Goal: Task Accomplishment & Management: Manage account settings

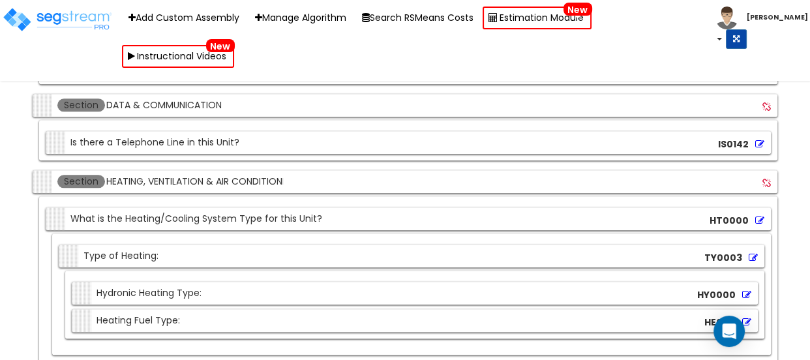
scroll to position [5780, 0]
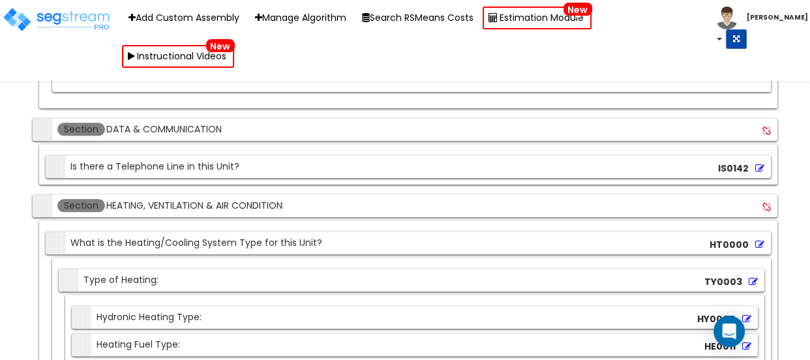
click at [153, 198] on input "HEATING, VENTILATION & AIR CONDITIONING" at bounding box center [194, 205] width 179 height 14
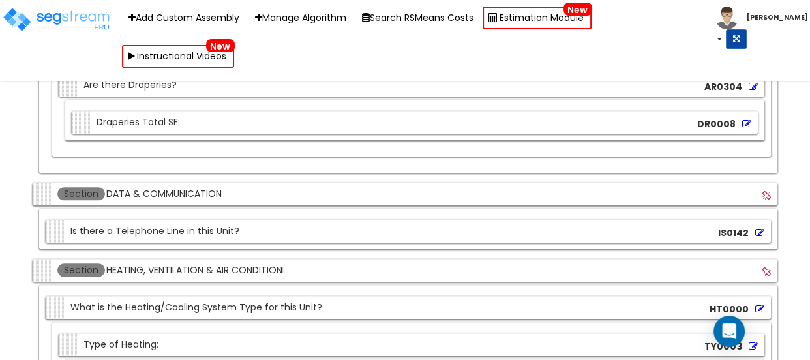
scroll to position [5662, 0]
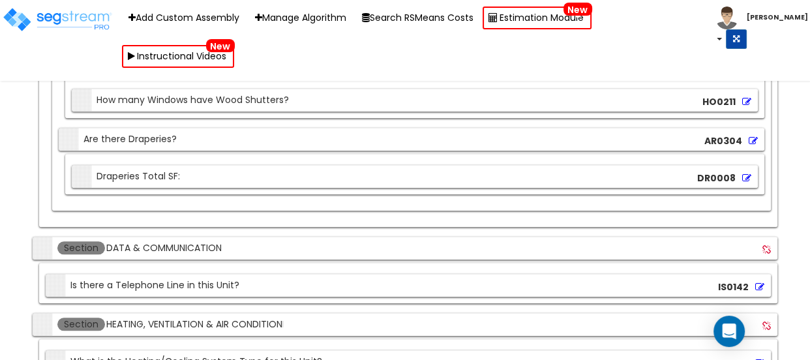
click at [153, 274] on div "Section Is there a Telephone Line in this Unit?" at bounding box center [144, 285] width 191 height 23
click at [152, 274] on div "Section Is there a Telephone Line in this Unit?" at bounding box center [144, 285] width 191 height 23
click at [151, 241] on input "DATA & COMMUNICATION" at bounding box center [194, 248] width 179 height 14
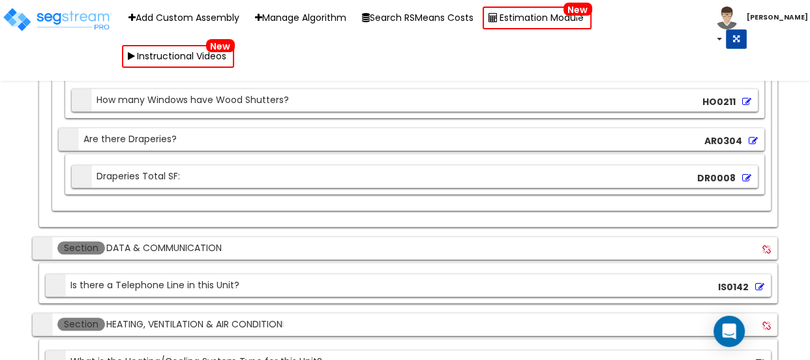
click at [151, 241] on input "DATA & COMMUNICATION" at bounding box center [194, 248] width 179 height 14
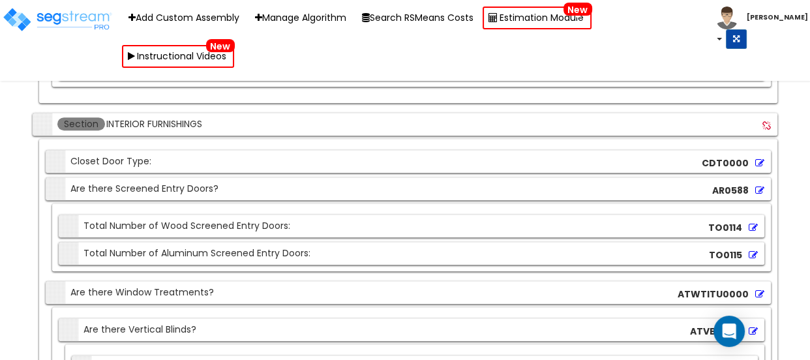
scroll to position [5187, 0]
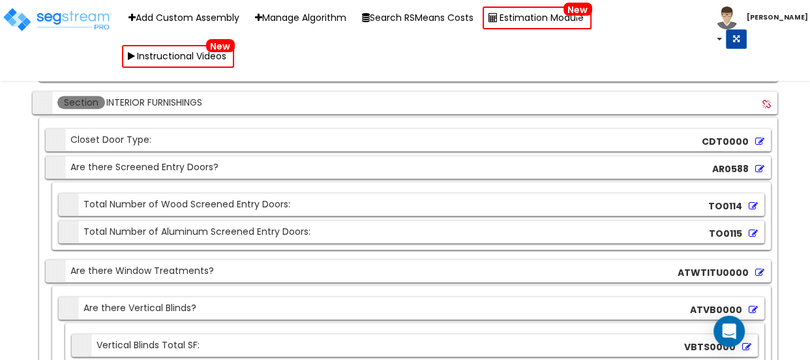
click at [149, 95] on input "INTERIOR FURNISHINGS" at bounding box center [194, 102] width 179 height 14
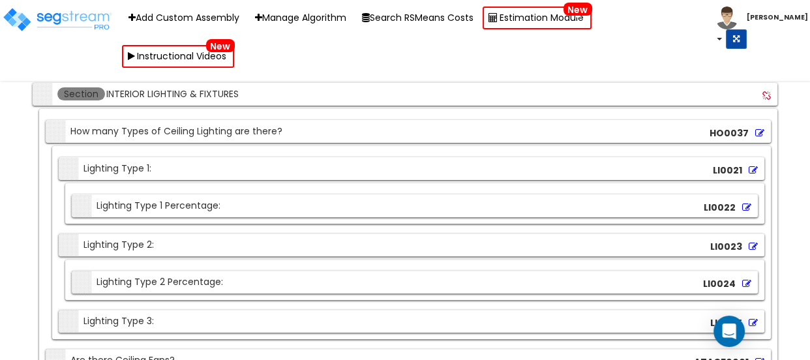
scroll to position [4772, 0]
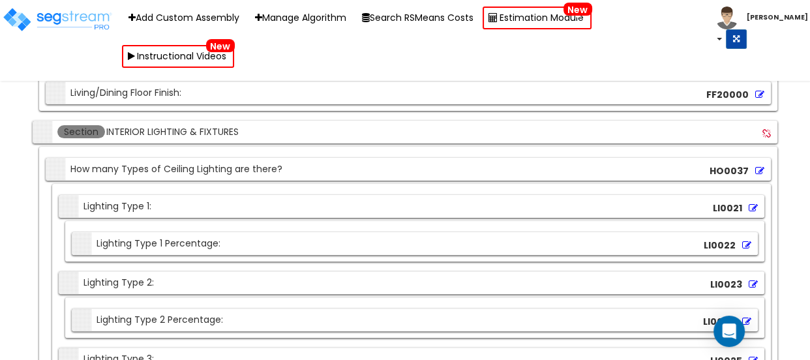
click at [168, 125] on input "INTERIOR LIGHTING & FIXTURES" at bounding box center [194, 132] width 179 height 14
click at [168, 121] on div "Section INTERIOR LIGHTING & FIXTURES" at bounding box center [160, 132] width 249 height 23
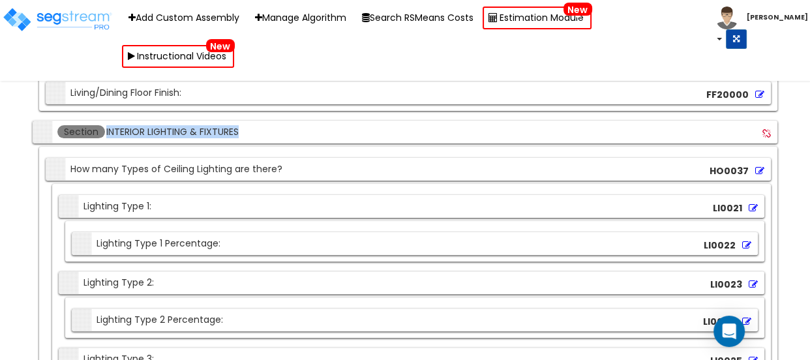
click at [168, 121] on div "Section INTERIOR LIGHTING & FIXTURES" at bounding box center [160, 132] width 249 height 23
drag, startPoint x: 168, startPoint y: 109, endPoint x: 168, endPoint y: 117, distance: 8.5
click at [168, 121] on div "Section INTERIOR LIGHTING & FIXTURES" at bounding box center [160, 132] width 249 height 23
click at [166, 125] on input "INTERIOR LIGHTING & FIXTURES" at bounding box center [194, 132] width 179 height 14
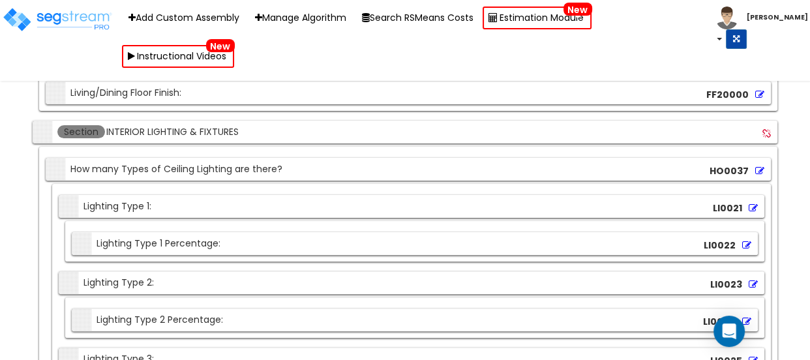
click at [166, 125] on input "INTERIOR LIGHTING & FIXTURES" at bounding box center [194, 132] width 179 height 14
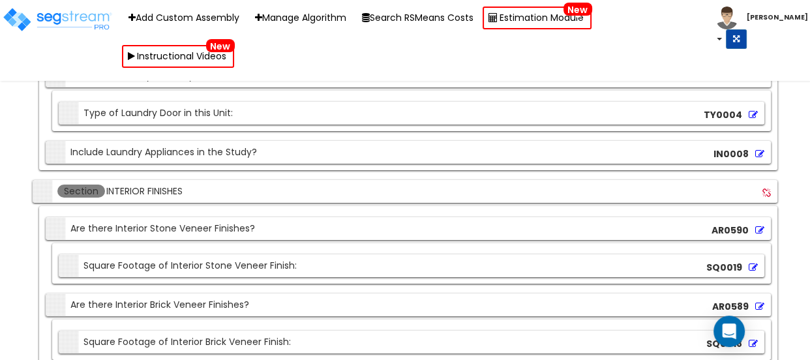
scroll to position [4357, 0]
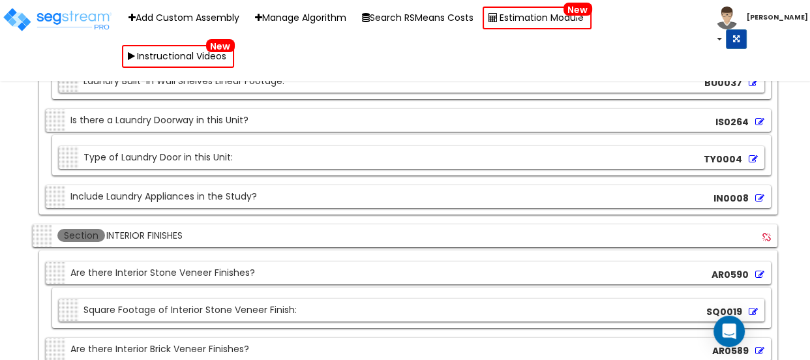
click at [136, 228] on input "INTERIOR FINISHES" at bounding box center [194, 235] width 179 height 14
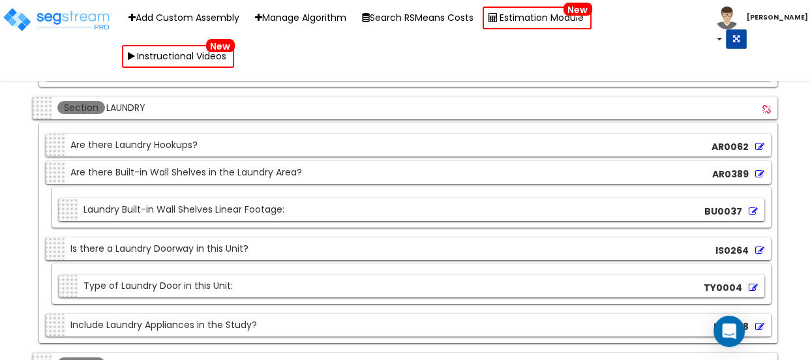
scroll to position [4119, 0]
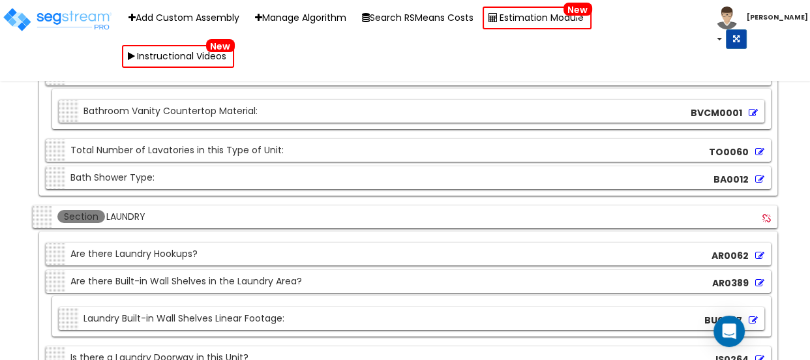
click at [131, 209] on input "LAUNDRY" at bounding box center [194, 216] width 179 height 14
click at [130, 209] on input "LAUNDRY" at bounding box center [194, 216] width 179 height 14
click at [135, 209] on input "LAUNDRY" at bounding box center [194, 216] width 179 height 14
click at [134, 209] on input "LAUNDRY" at bounding box center [194, 216] width 179 height 14
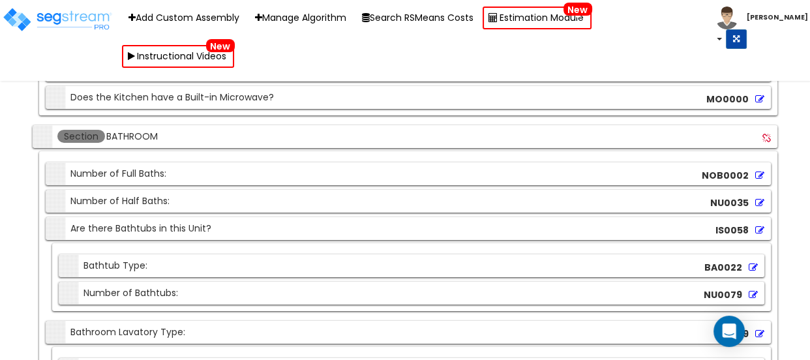
scroll to position [3882, 0]
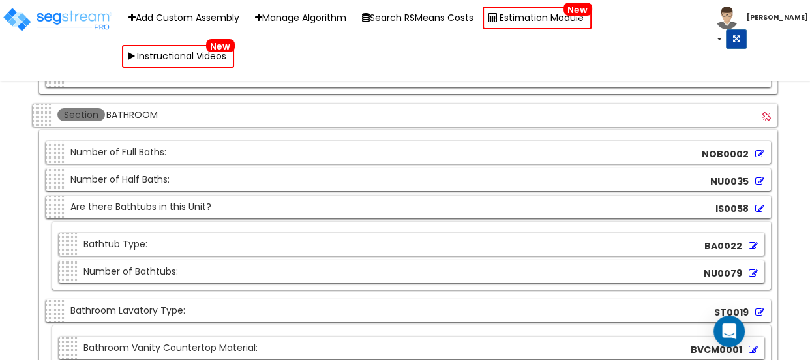
click at [136, 108] on input "BATHROOM" at bounding box center [194, 115] width 179 height 14
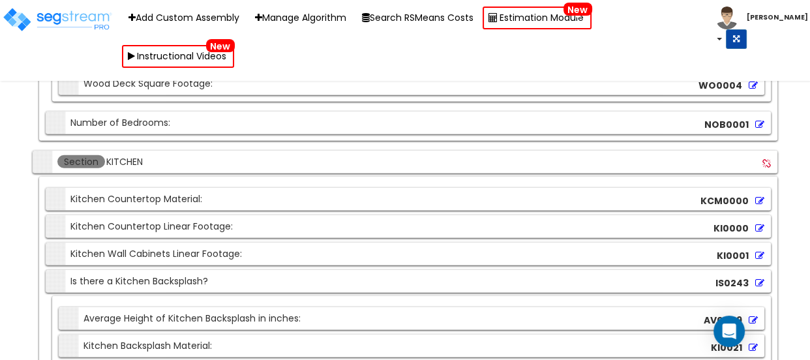
scroll to position [3111, 0]
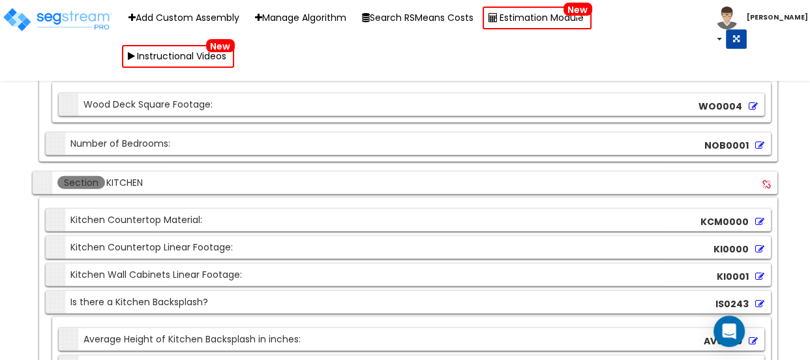
click at [127, 176] on input "KITCHEN" at bounding box center [194, 183] width 179 height 14
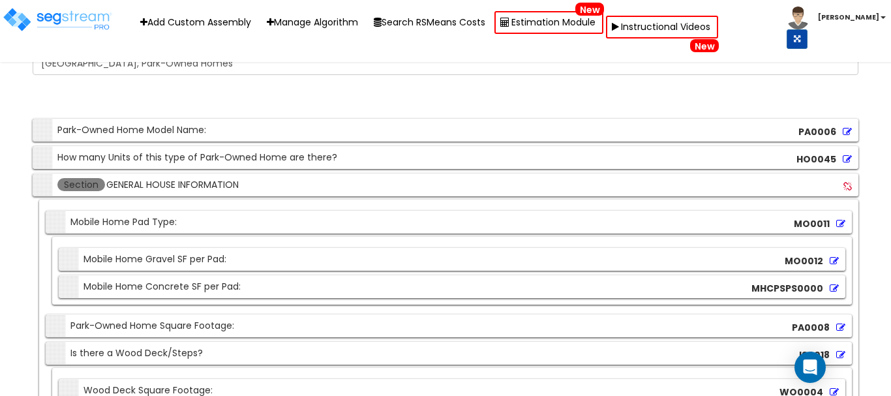
scroll to position [2802, 0]
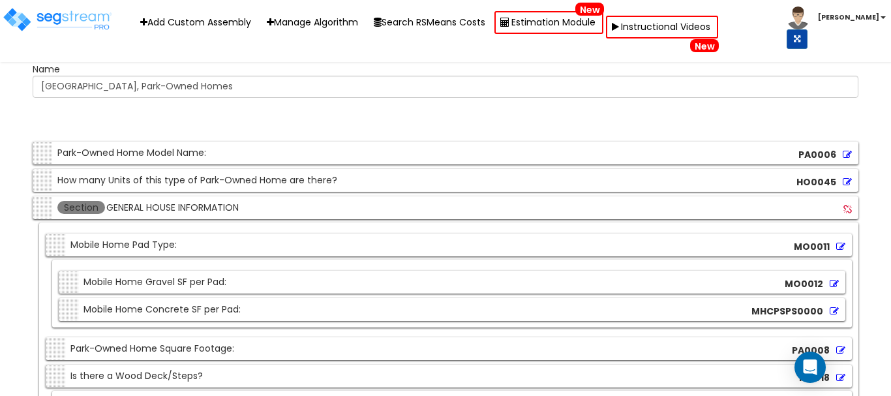
click at [170, 203] on input "GENERAL HOUSE INFORMATION" at bounding box center [194, 207] width 179 height 14
click at [163, 203] on input "GENERAL HOUSE INFORMATION" at bounding box center [194, 207] width 179 height 14
click at [162, 202] on input "GENERAL HOUSE INFORMATION" at bounding box center [194, 207] width 179 height 14
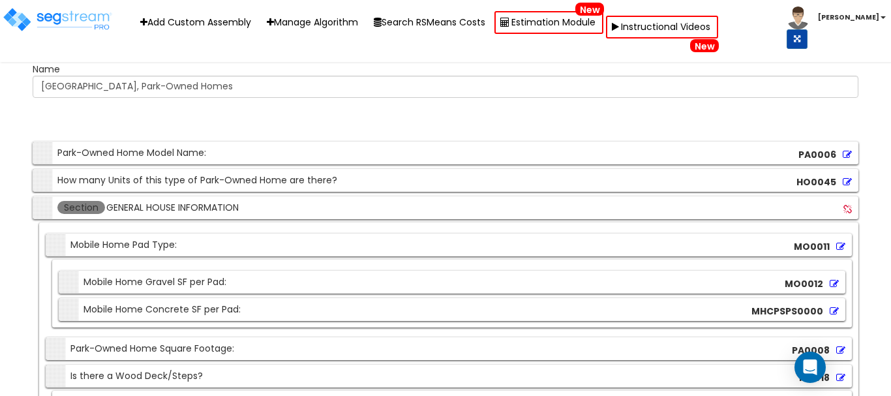
click at [162, 202] on input "GENERAL HOUSE INFORMATION" at bounding box center [194, 207] width 179 height 14
click at [256, 185] on div "Section How many Units of this type of Park-Owned Home are there?" at bounding box center [186, 180] width 301 height 23
click at [268, 179] on div "Section How many Units of this type of Park-Owned Home are there?" at bounding box center [186, 180] width 301 height 23
